Goal: Task Accomplishment & Management: Complete application form

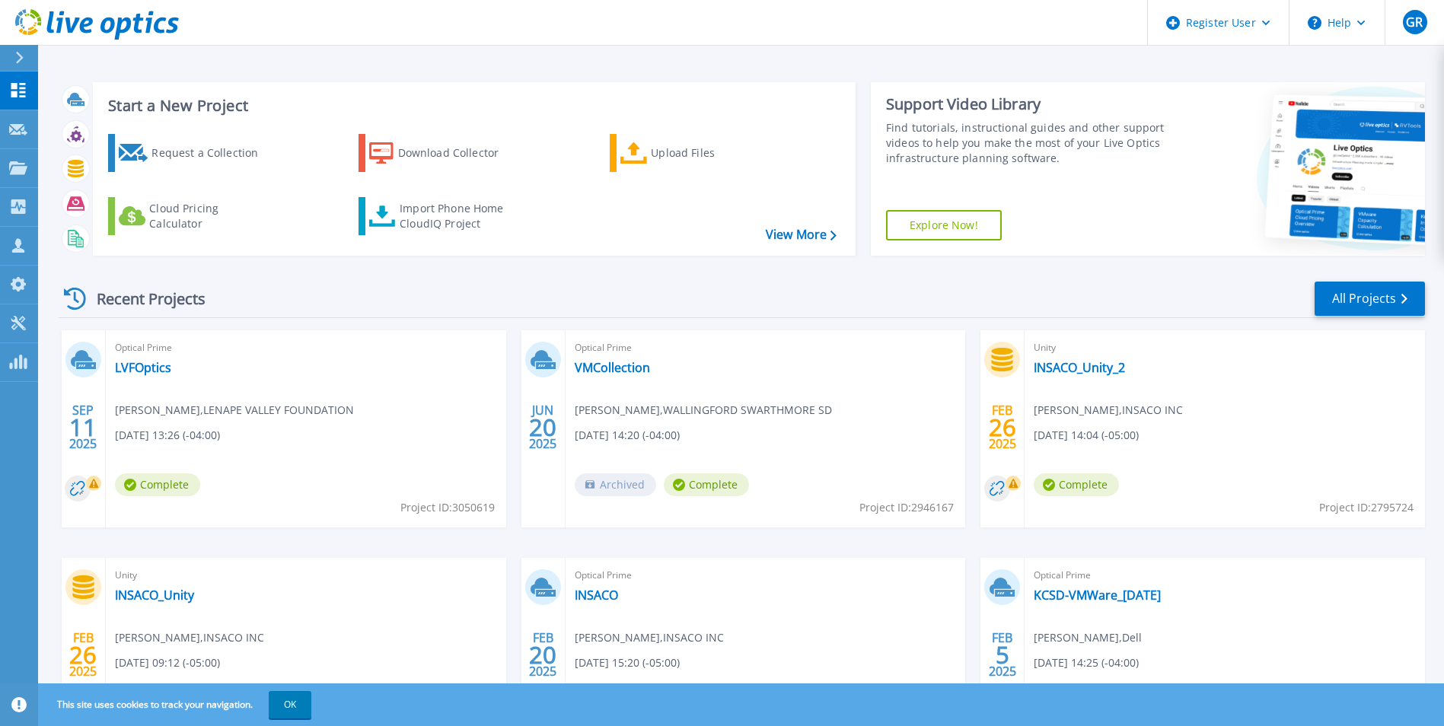
drag, startPoint x: 171, startPoint y: 139, endPoint x: 221, endPoint y: 119, distance: 53.6
click at [233, 113] on h3 "Start a New Project" at bounding box center [472, 105] width 728 height 17
drag, startPoint x: 195, startPoint y: 145, endPoint x: 180, endPoint y: 158, distance: 20.0
click at [180, 158] on div "Request a Collection" at bounding box center [212, 153] width 122 height 30
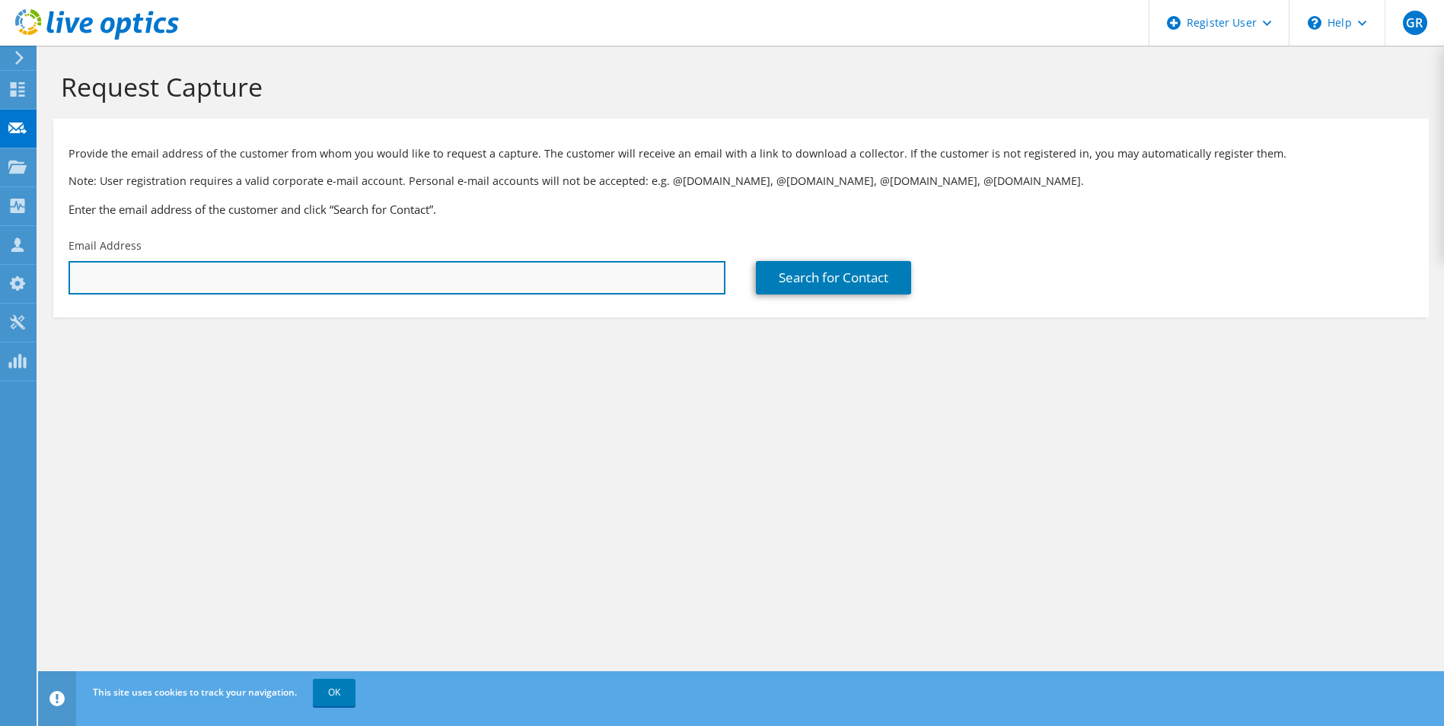
click at [406, 278] on input "text" at bounding box center [397, 277] width 657 height 33
paste input "aciavardelli@kegi.net"
type input "aciavardelli@kegi.net"
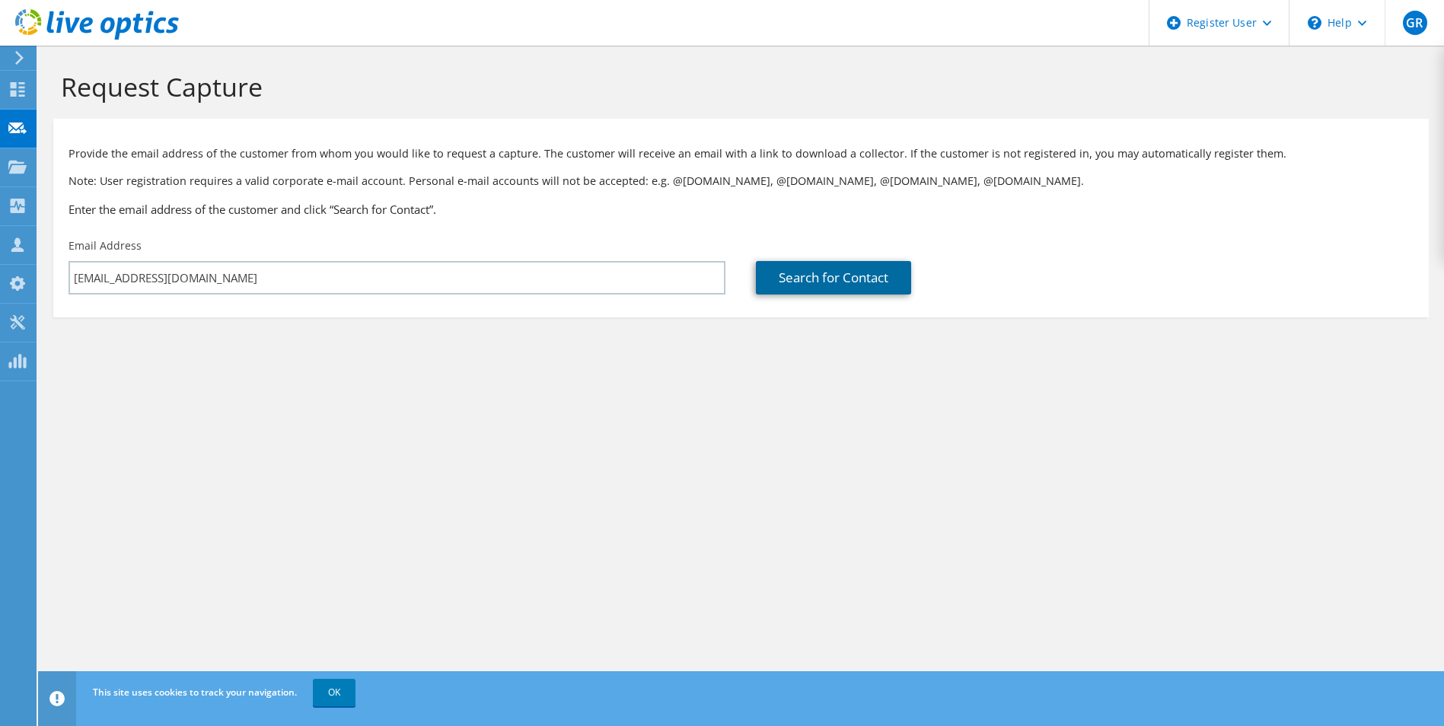
click at [843, 280] on link "Search for Contact" at bounding box center [833, 277] width 155 height 33
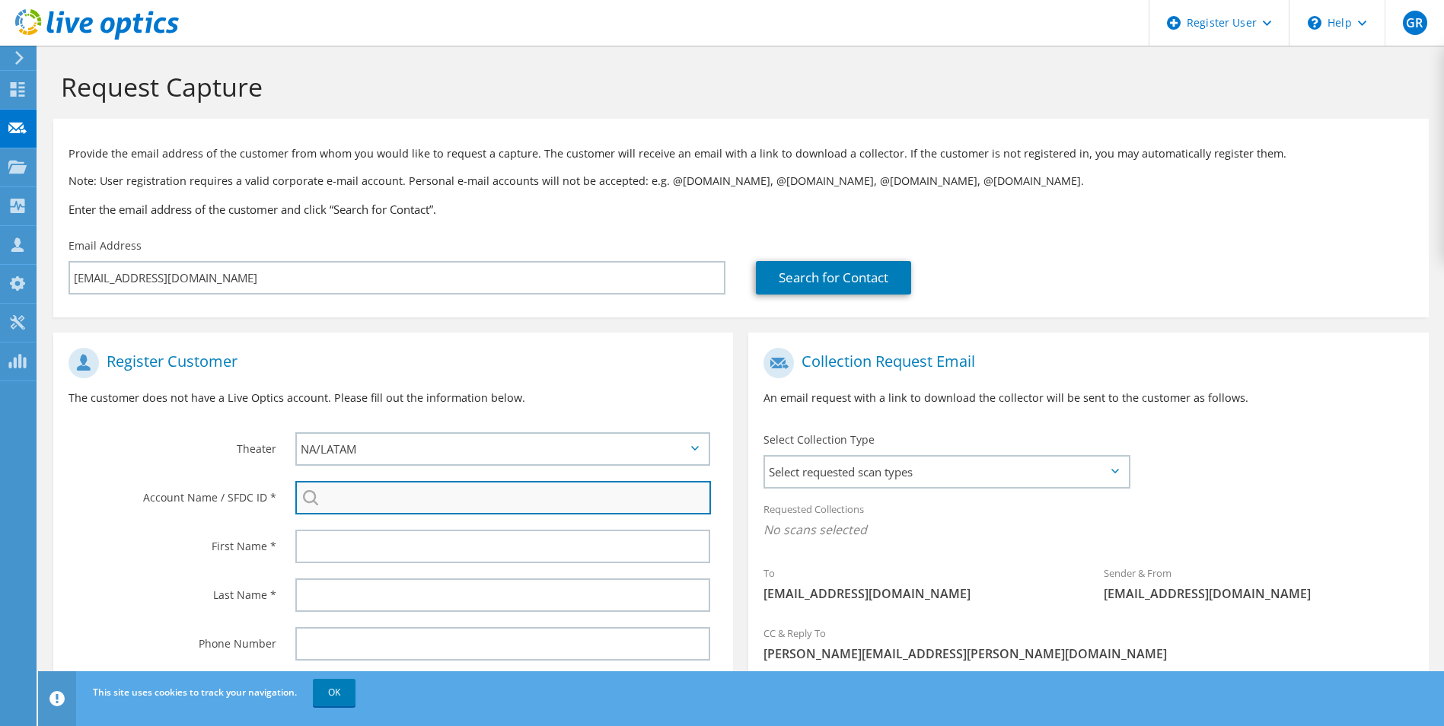
click at [422, 496] on input "search" at bounding box center [503, 497] width 416 height 33
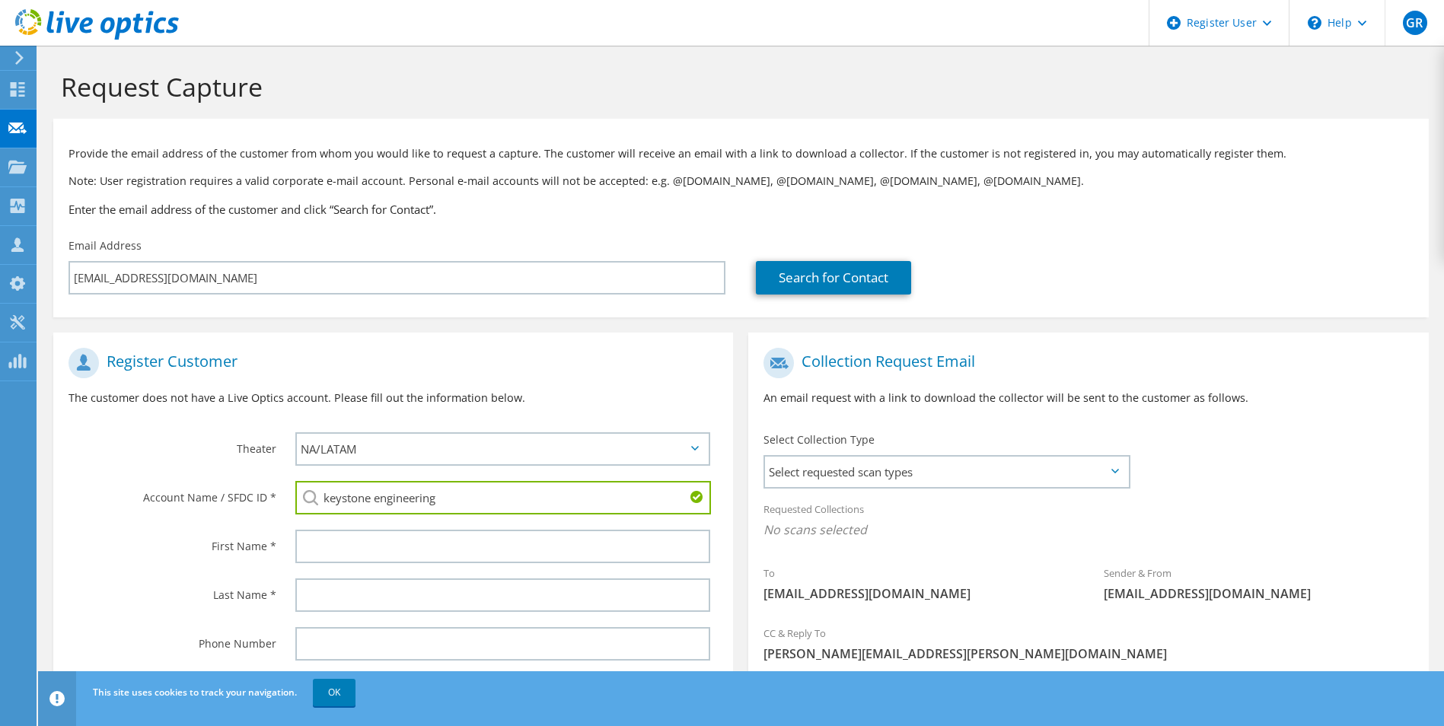
click at [559, 495] on input "keystone engineering" at bounding box center [503, 497] width 416 height 33
type input "KEYSTONE ENGINEERING GROUP : 2224793312"
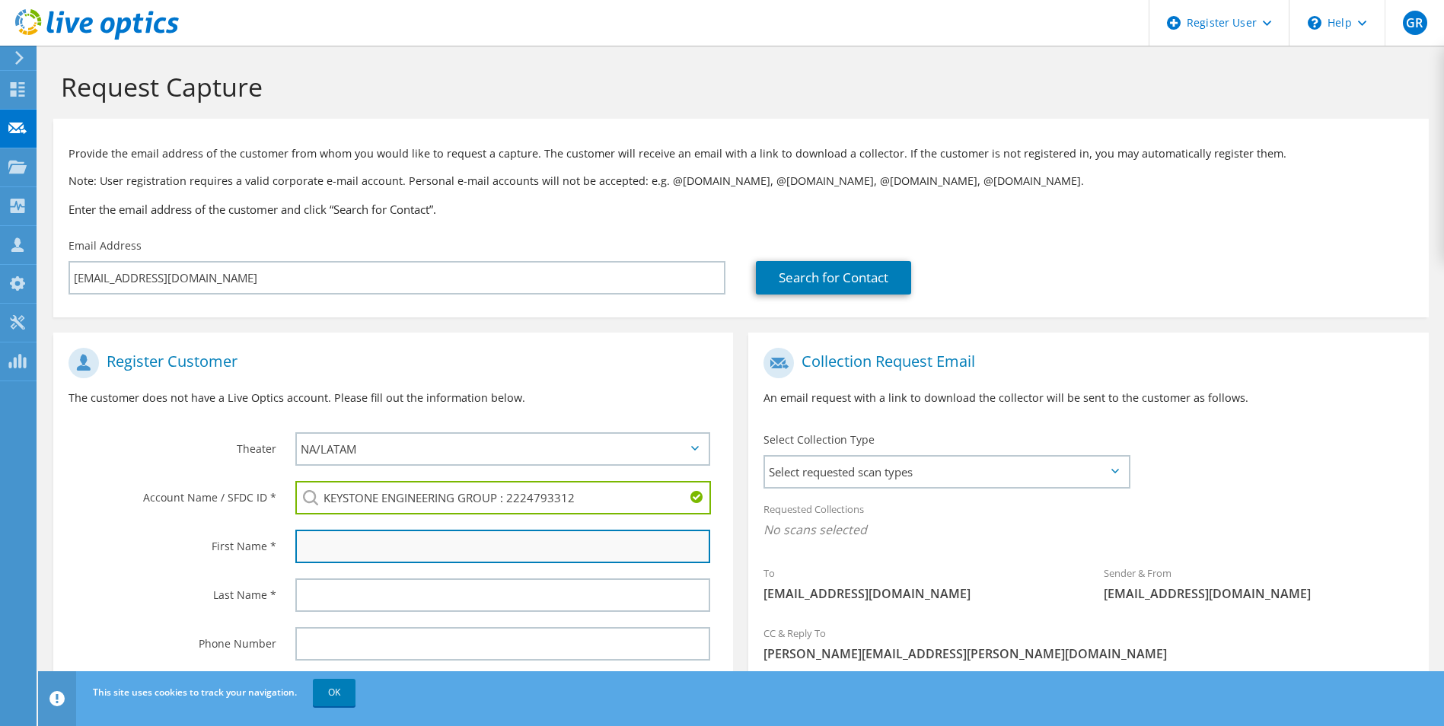
paste input "aciavardelli@kegi.net"
type input "a"
type input "Anthony"
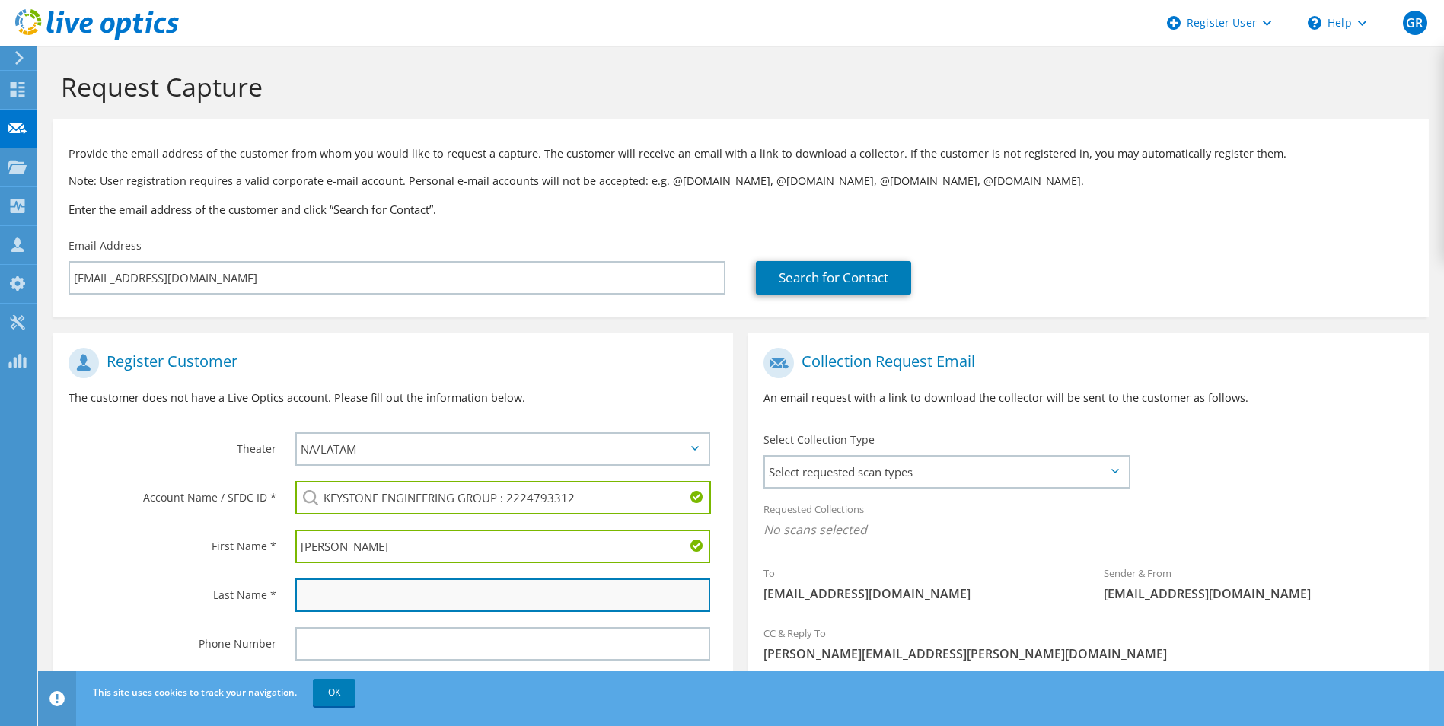
click at [339, 591] on input "text" at bounding box center [503, 594] width 416 height 33
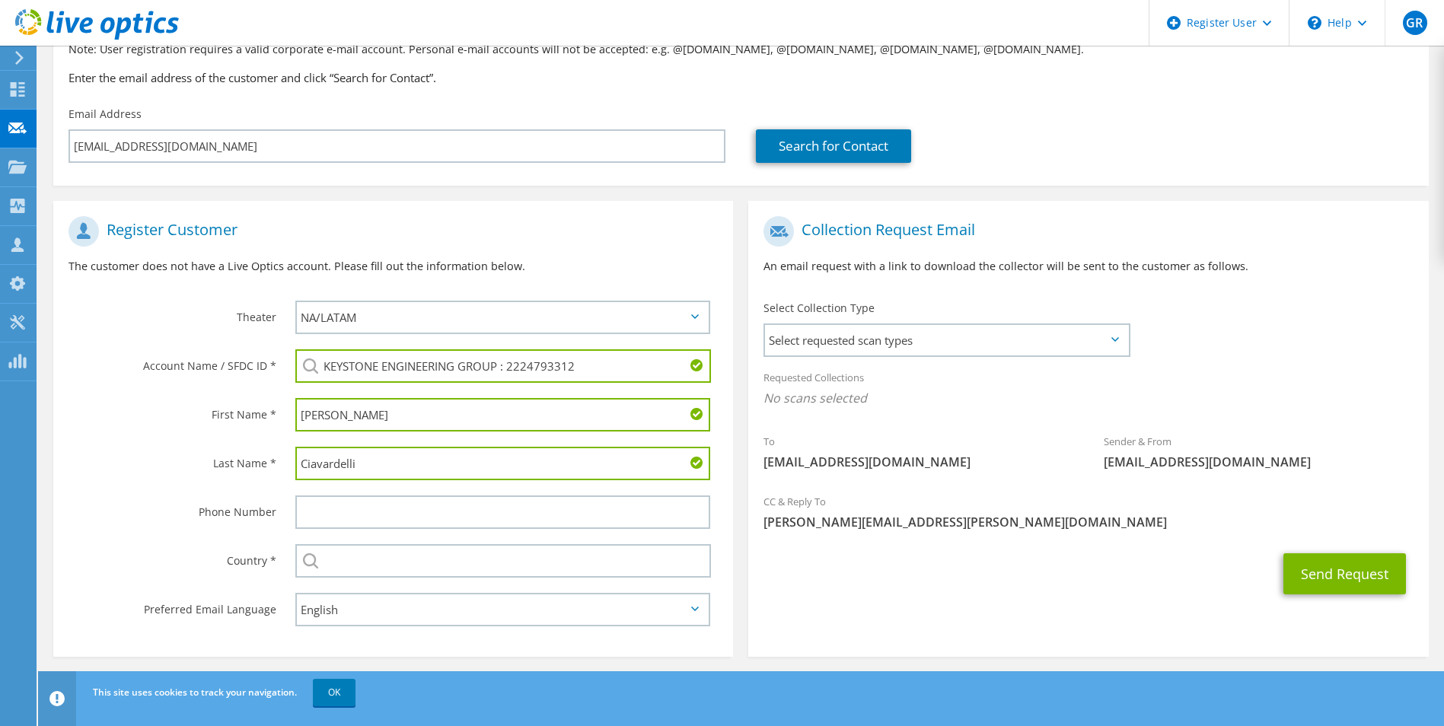
scroll to position [139, 0]
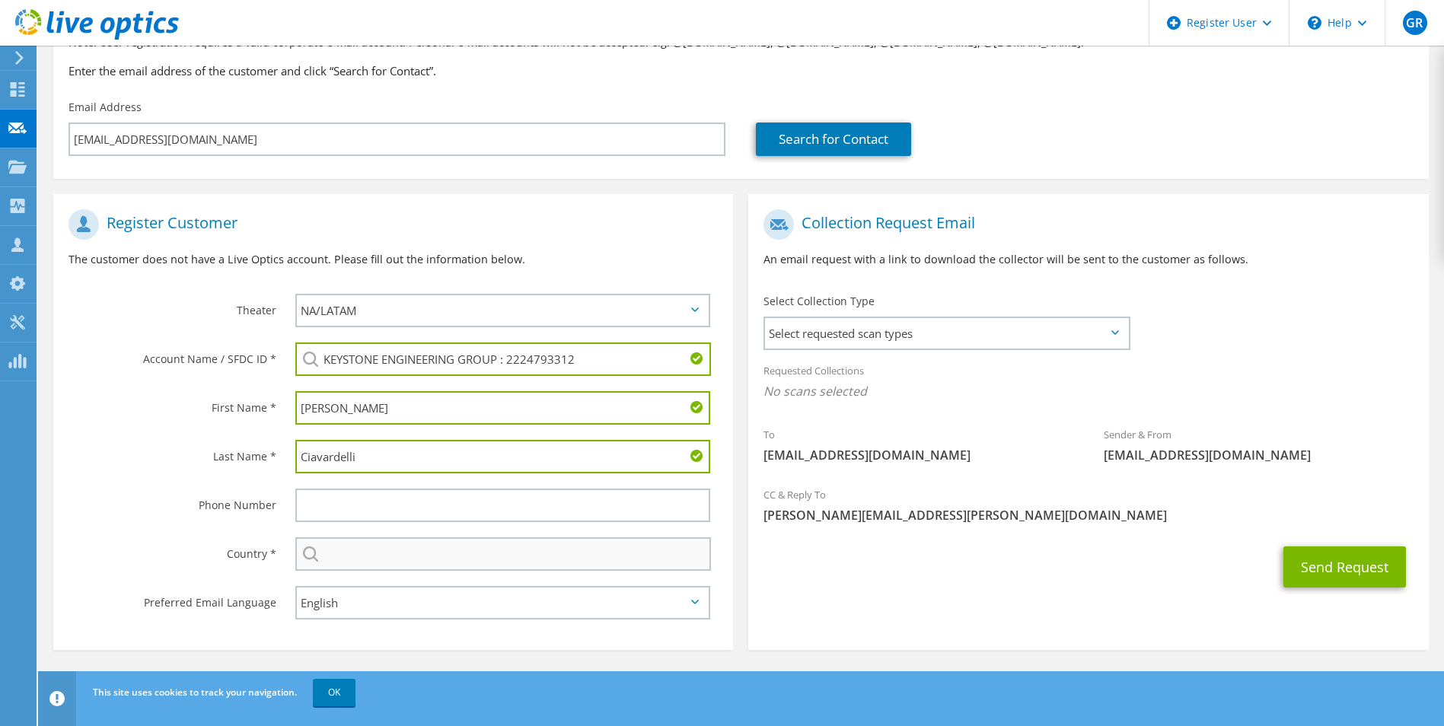
type input "Ciavardelli"
click at [387, 559] on input "text" at bounding box center [503, 553] width 416 height 33
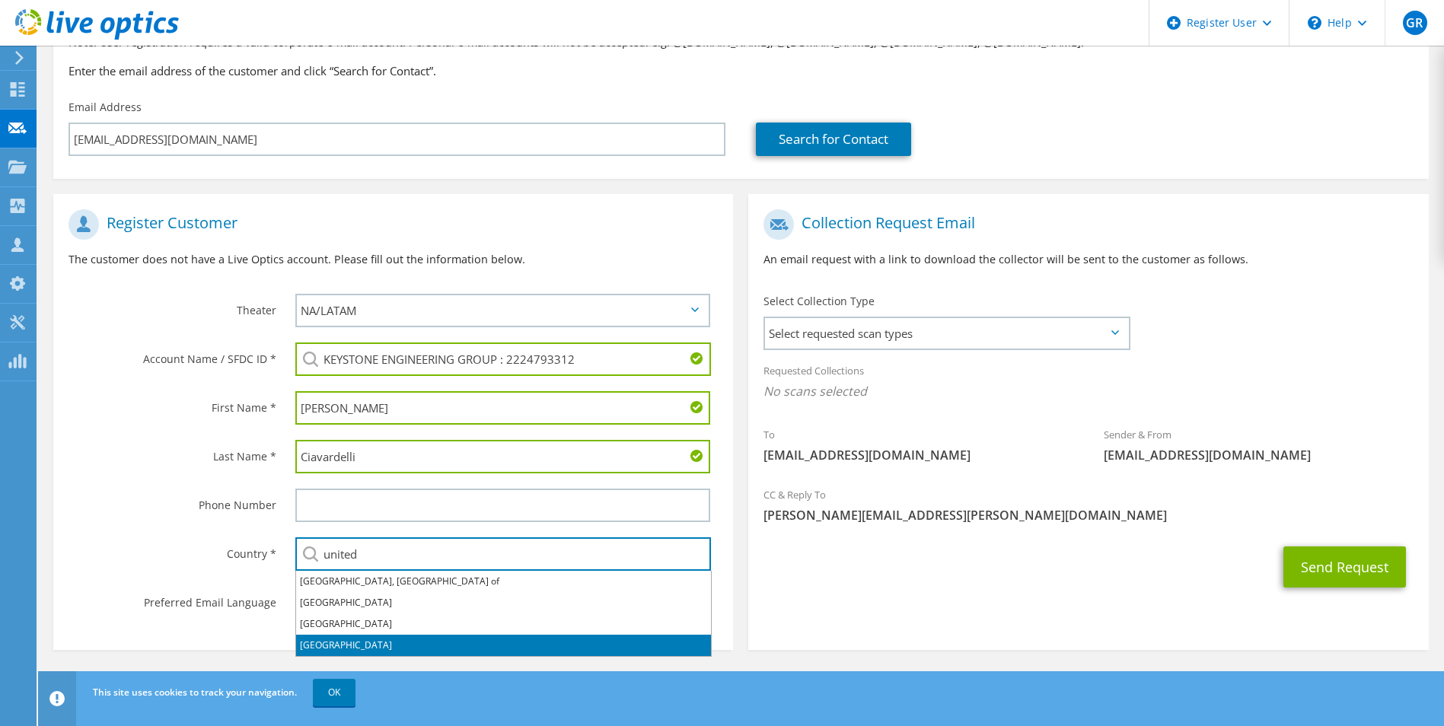
click at [337, 642] on li "[GEOGRAPHIC_DATA]" at bounding box center [503, 645] width 415 height 21
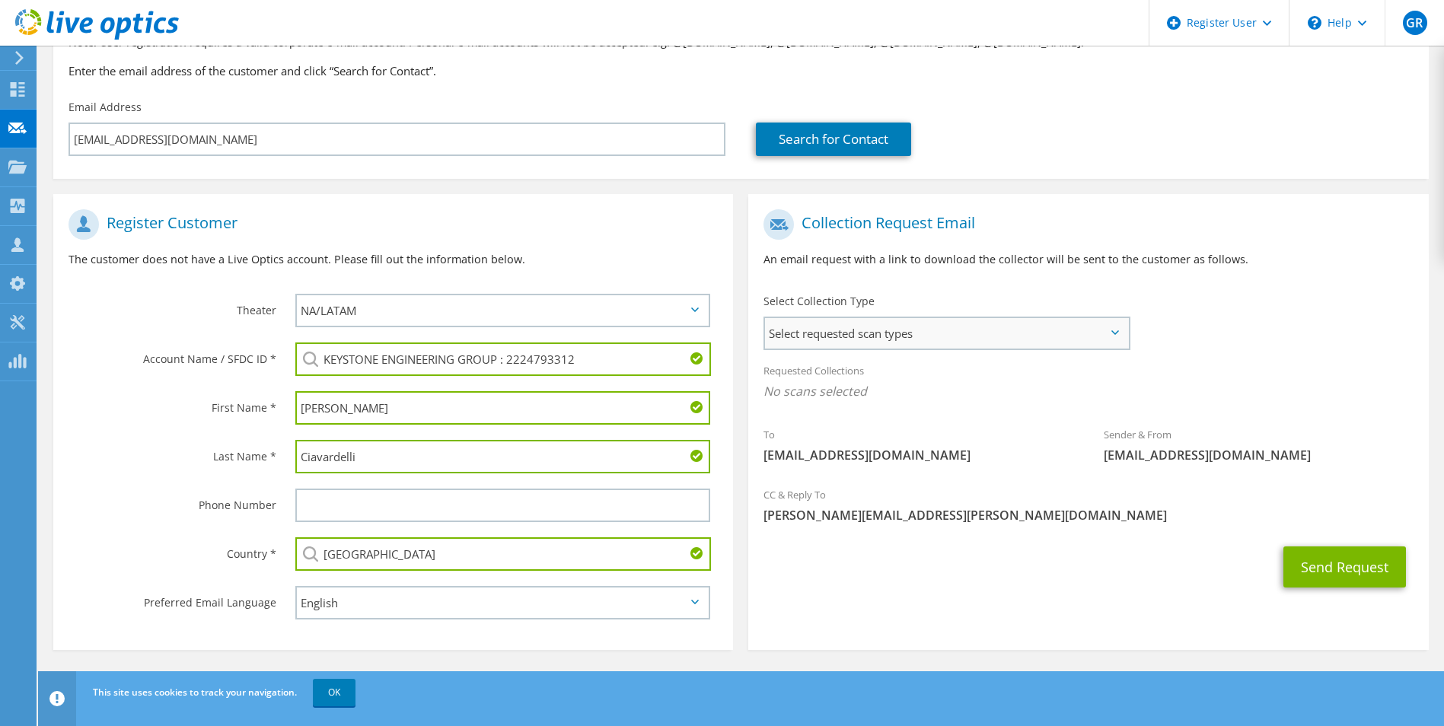
type input "[GEOGRAPHIC_DATA]"
click at [1033, 335] on span "Select requested scan types" at bounding box center [946, 333] width 362 height 30
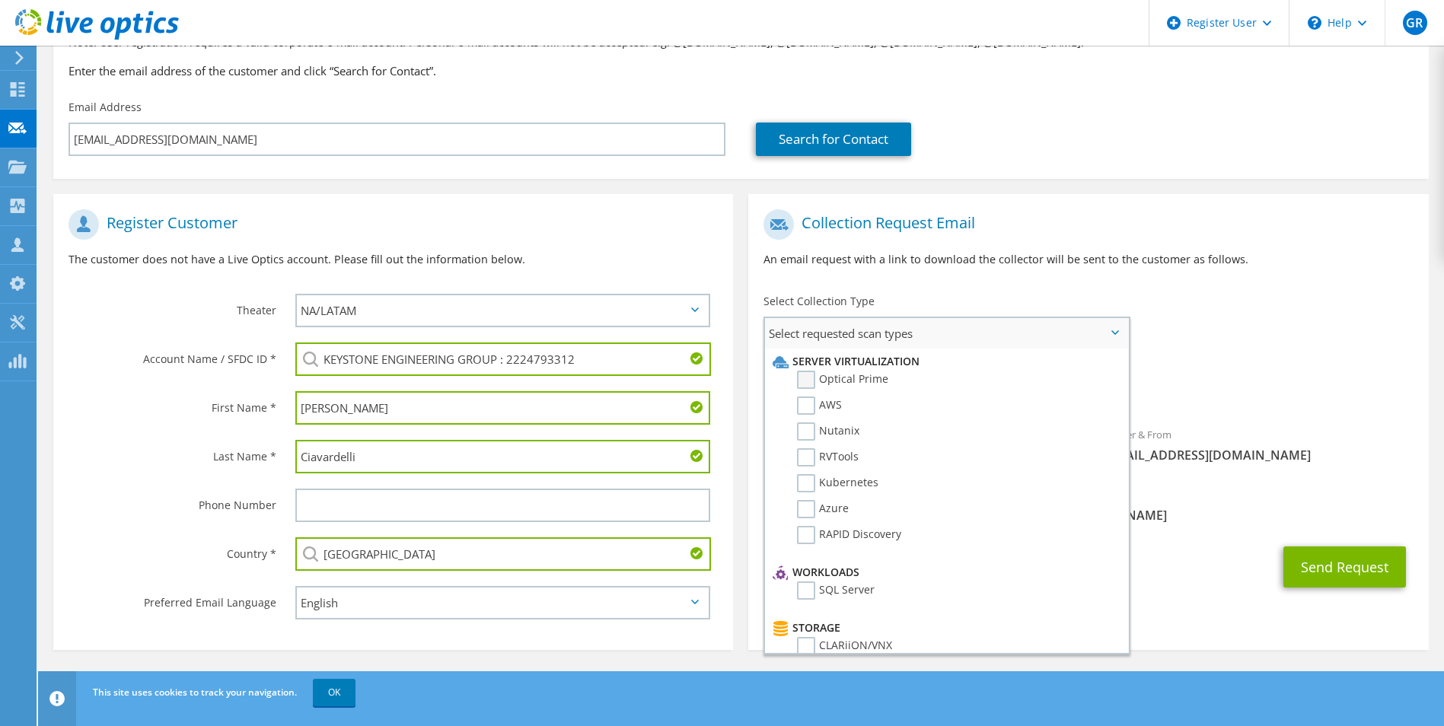
click at [811, 381] on label "Optical Prime" at bounding box center [842, 380] width 91 height 18
click at [0, 0] on input "Optical Prime" at bounding box center [0, 0] width 0 height 0
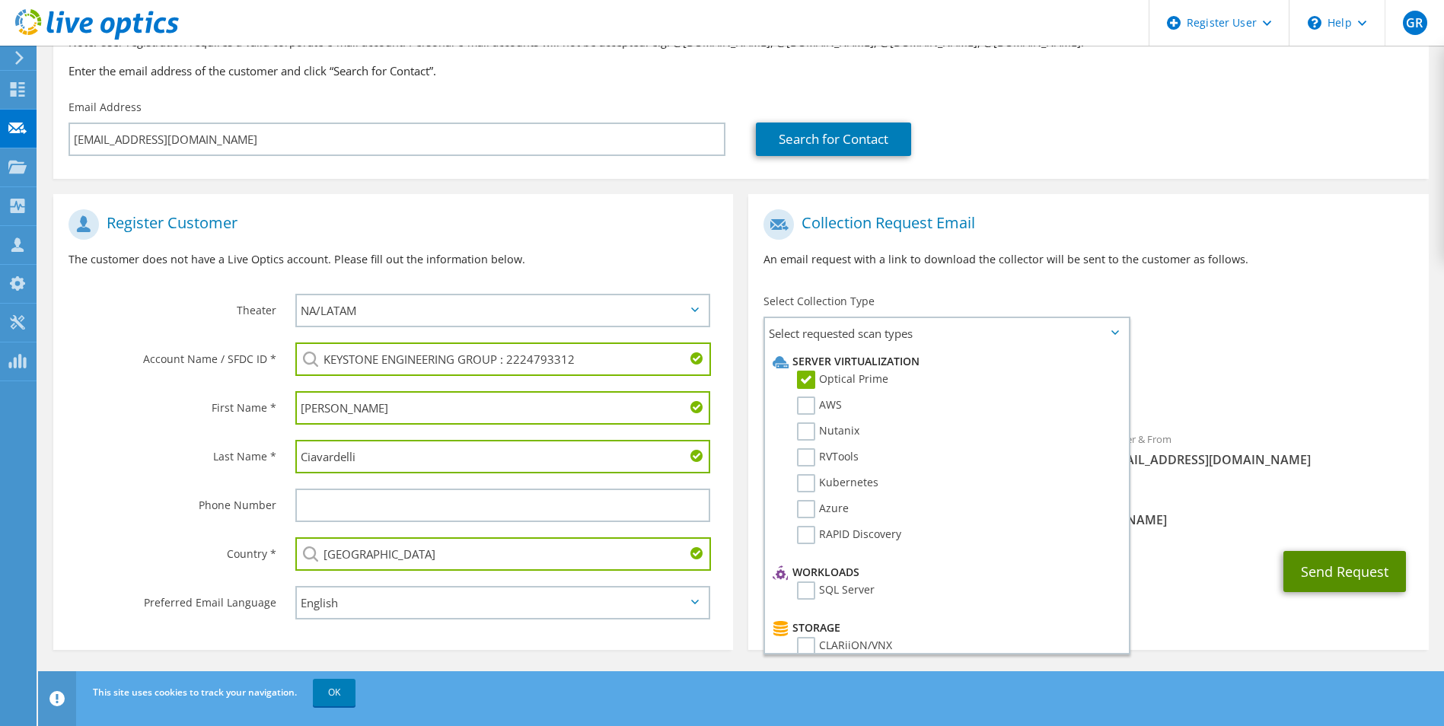
click at [1389, 568] on button "Send Request" at bounding box center [1344, 571] width 123 height 41
